Goal: Information Seeking & Learning: Learn about a topic

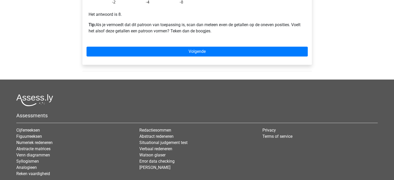
scroll to position [181, 0]
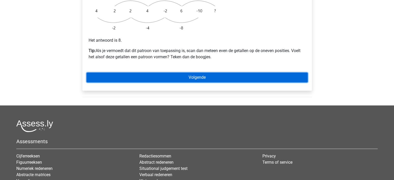
click at [186, 73] on link "Volgende" at bounding box center [197, 78] width 221 height 10
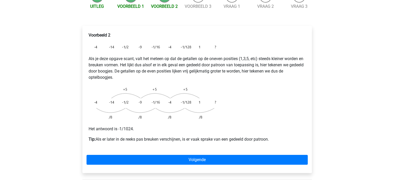
scroll to position [155, 0]
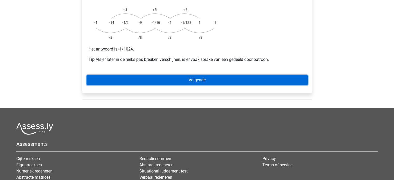
click at [247, 75] on link "Volgende" at bounding box center [197, 80] width 221 height 10
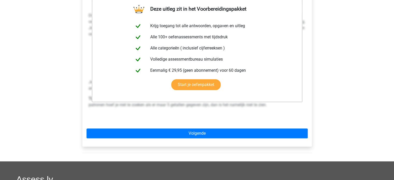
scroll to position [181, 0]
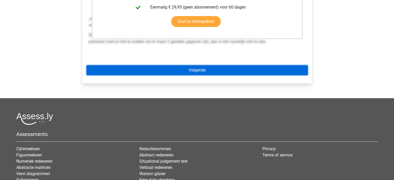
click at [233, 65] on link "Volgende" at bounding box center [197, 70] width 221 height 10
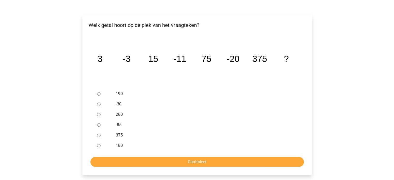
scroll to position [78, 0]
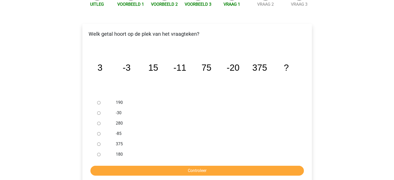
click at [97, 108] on div at bounding box center [103, 113] width 17 height 10
click at [98, 111] on input "-30" at bounding box center [98, 112] width 3 height 3
radio input "true"
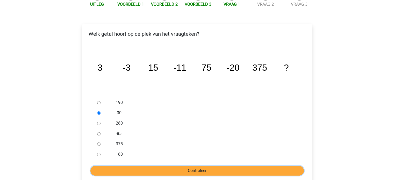
click at [188, 166] on input "Controleer" at bounding box center [196, 171] width 213 height 10
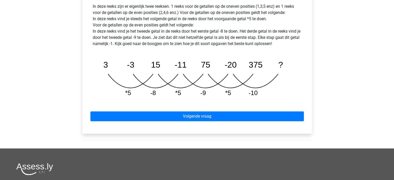
scroll to position [285, 0]
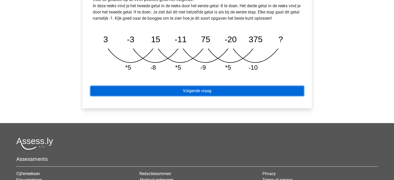
click at [238, 86] on link "Volgende vraag" at bounding box center [196, 91] width 213 height 10
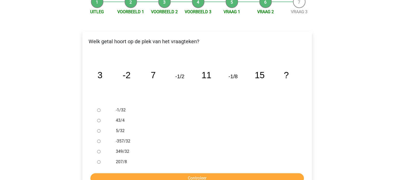
scroll to position [78, 0]
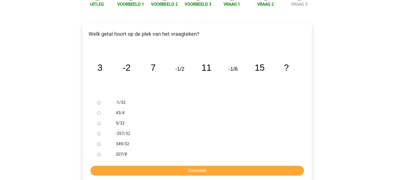
click at [99, 122] on input "5/32" at bounding box center [98, 123] width 3 height 3
radio input "true"
click at [124, 151] on form "-1/32 43/4 5/32 -357/32 349/32 207/8 Controleer" at bounding box center [197, 136] width 221 height 78
click at [124, 152] on form "-1/32 43/4 5/32 -357/32 349/32 207/8 Controleer" at bounding box center [197, 136] width 221 height 78
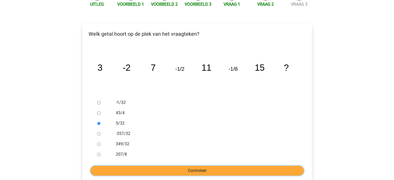
click at [123, 166] on input "Controleer" at bounding box center [196, 171] width 213 height 10
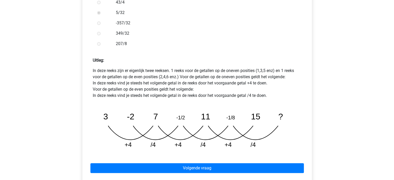
scroll to position [285, 0]
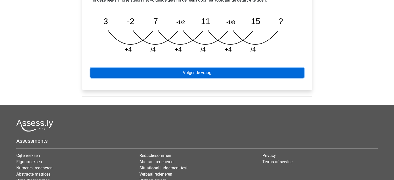
click at [176, 68] on link "Volgende vraag" at bounding box center [196, 73] width 213 height 10
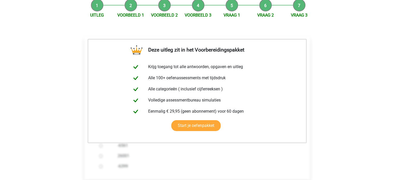
scroll to position [130, 0]
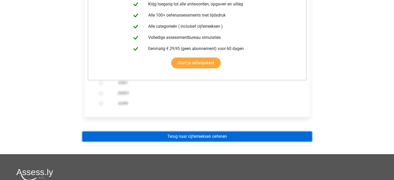
click at [187, 132] on link "Terug naar cijferreeksen oefenen" at bounding box center [197, 137] width 230 height 10
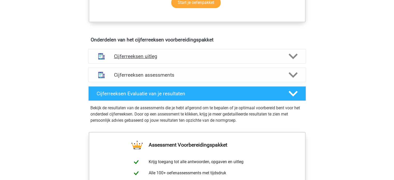
scroll to position [285, 0]
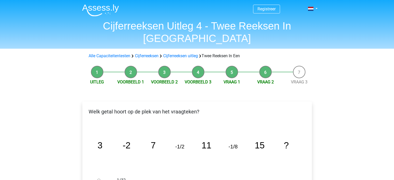
scroll to position [78, 0]
